Goal: Entertainment & Leisure: Browse casually

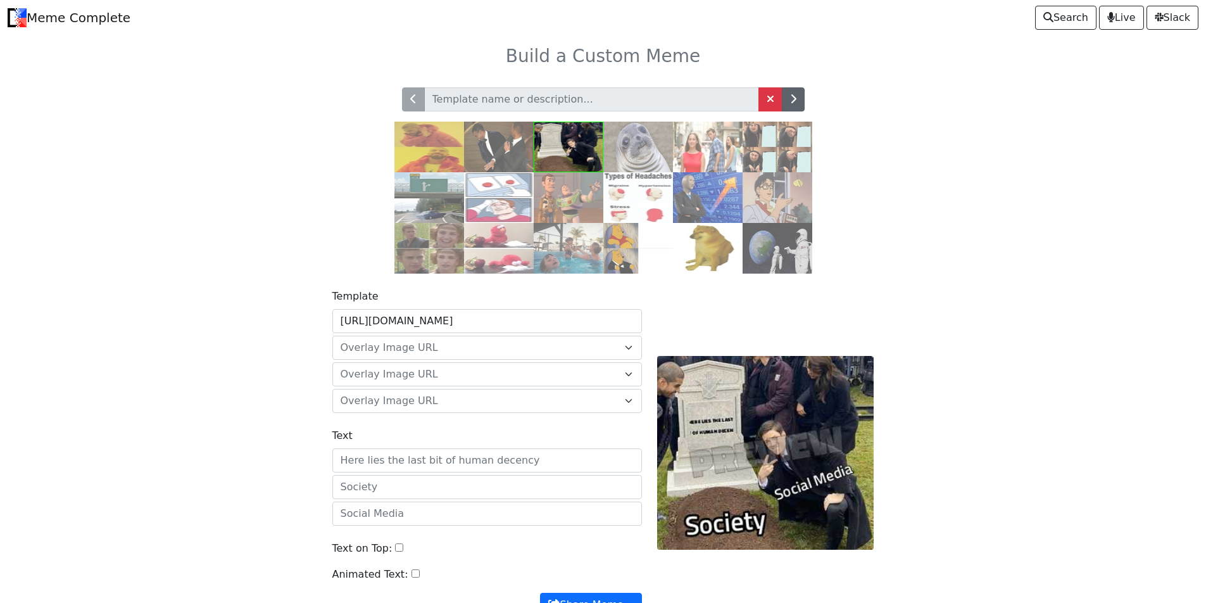
click at [797, 92] on button "button" at bounding box center [793, 99] width 23 height 24
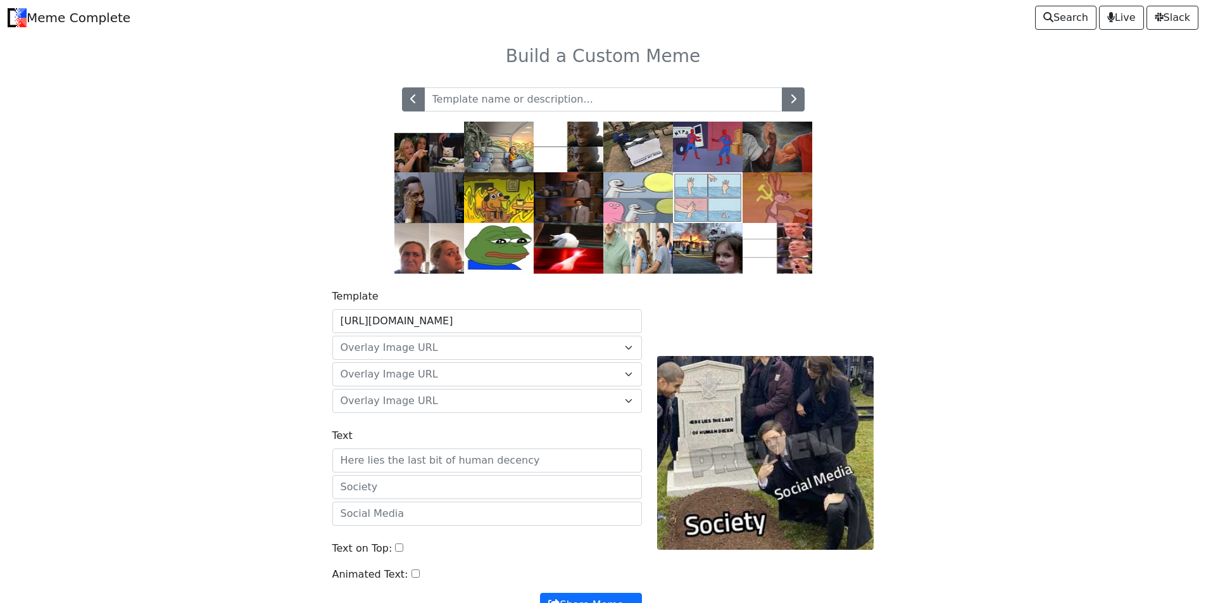
click at [510, 204] on img at bounding box center [499, 197] width 70 height 51
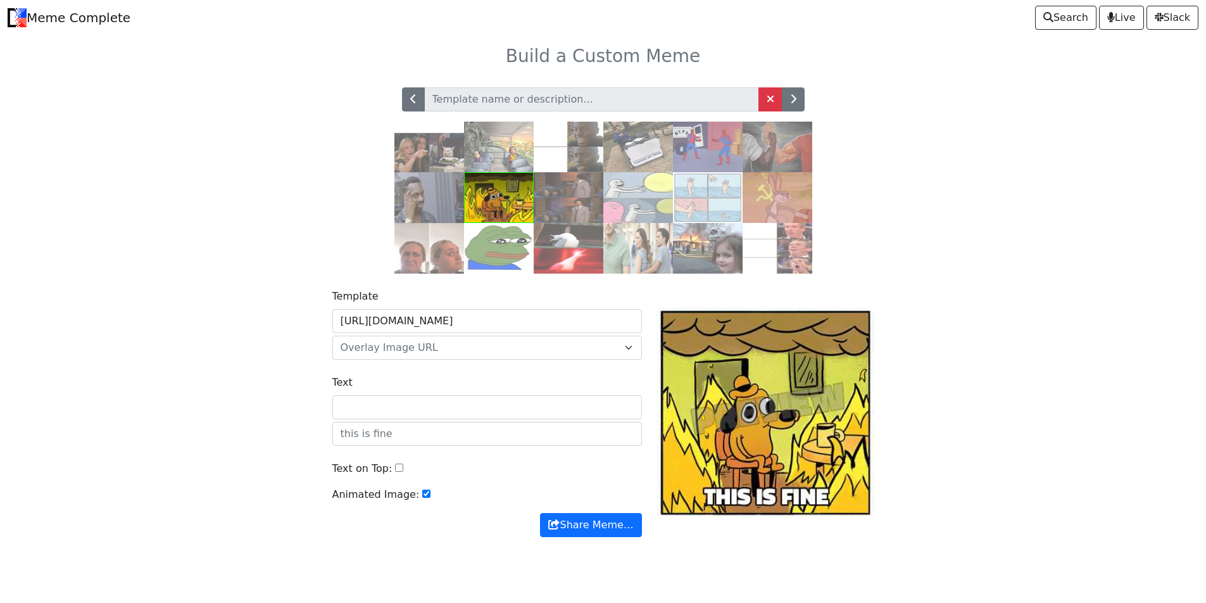
click at [581, 191] on img at bounding box center [569, 197] width 70 height 51
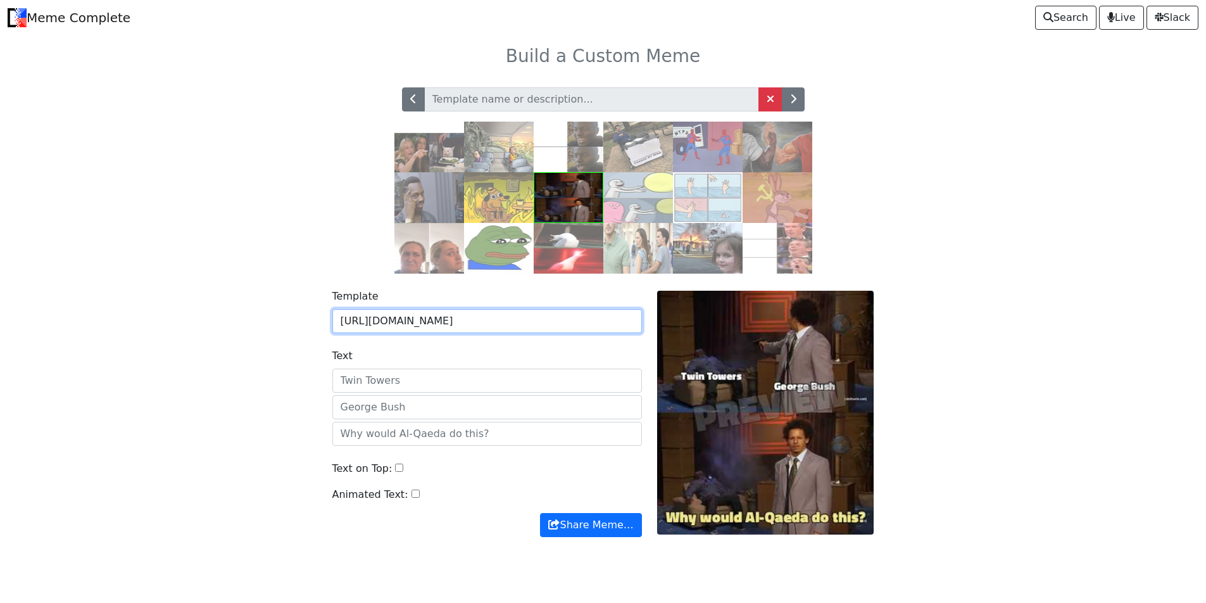
click at [481, 324] on input "https://api.memegen.link/images/wkh.jpg" at bounding box center [487, 321] width 310 height 24
click at [733, 239] on img at bounding box center [708, 248] width 70 height 51
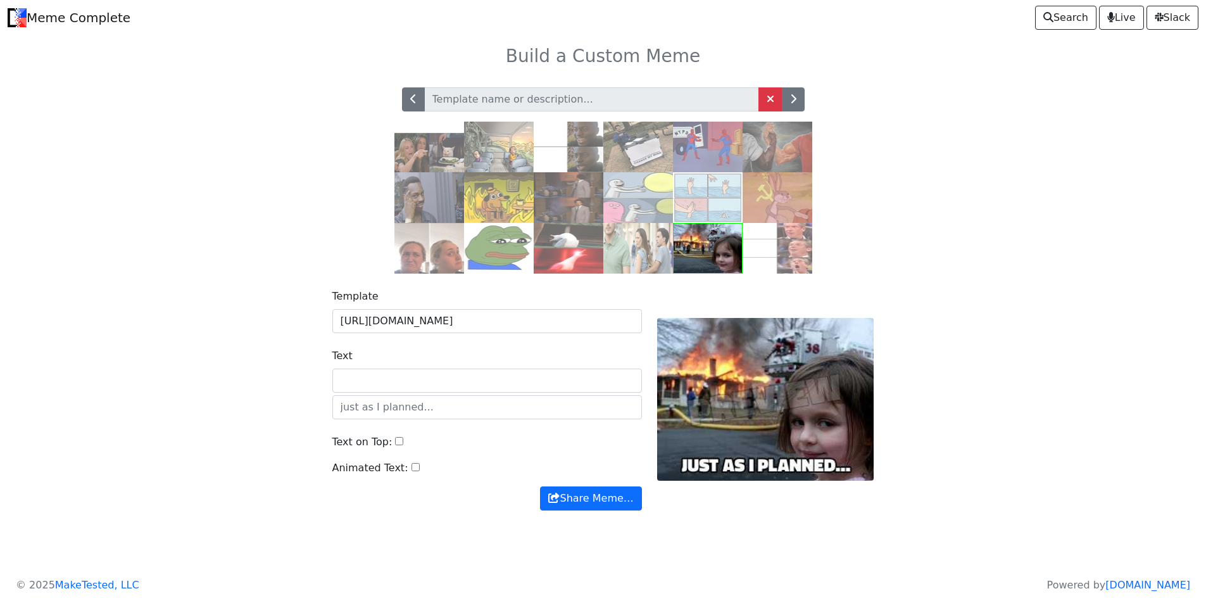
click at [412, 471] on input "Animated Text:" at bounding box center [416, 467] width 8 height 8
checkbox input "false"
click at [800, 99] on button "button" at bounding box center [793, 99] width 23 height 24
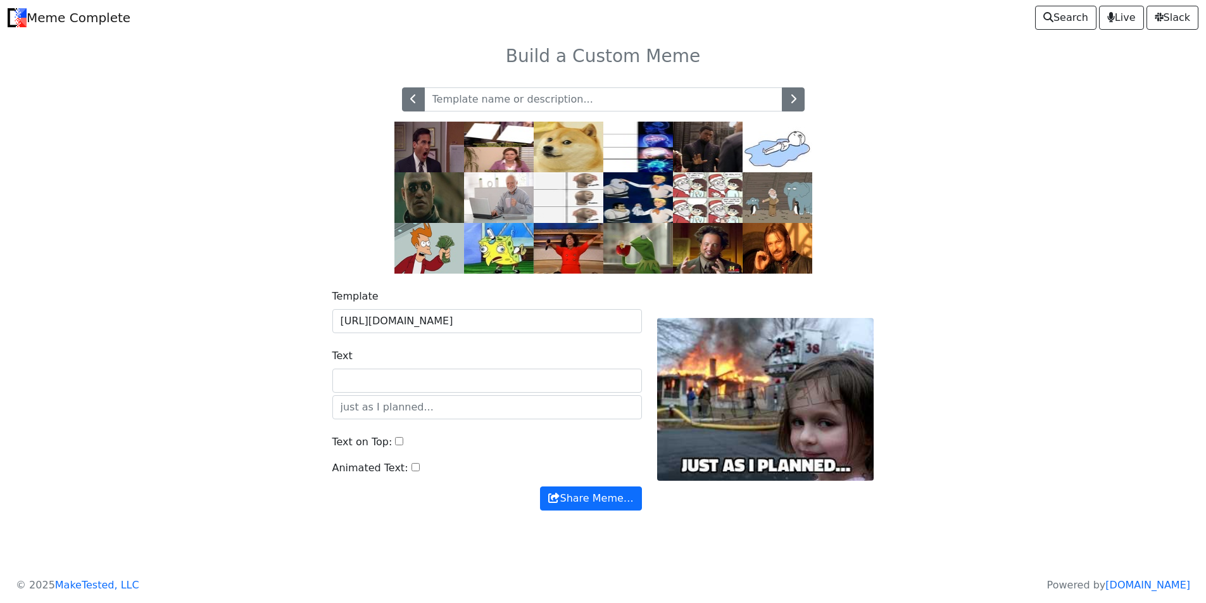
click at [800, 99] on button "button" at bounding box center [793, 99] width 23 height 24
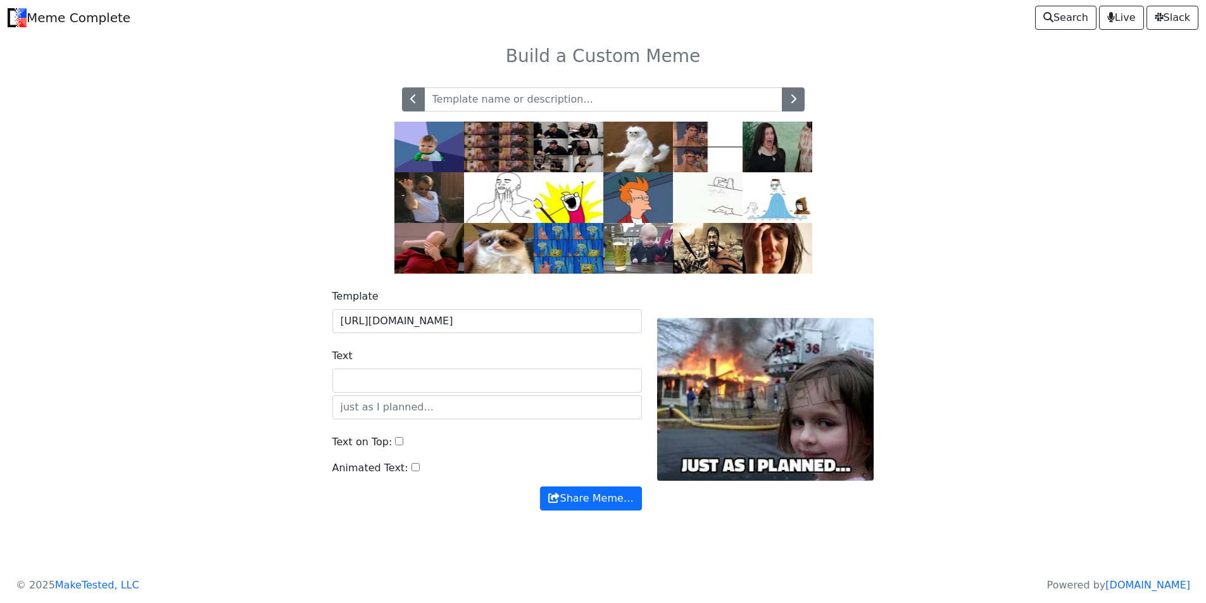
click at [422, 145] on img at bounding box center [430, 147] width 70 height 51
